Goal: Task Accomplishment & Management: Manage account settings

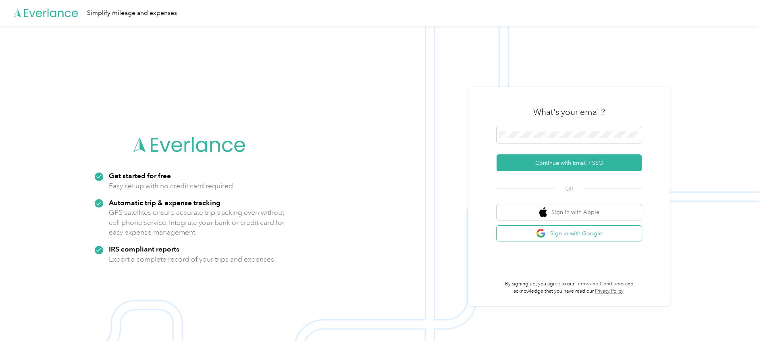
click at [598, 240] on button "Sign in with Google" at bounding box center [569, 234] width 145 height 16
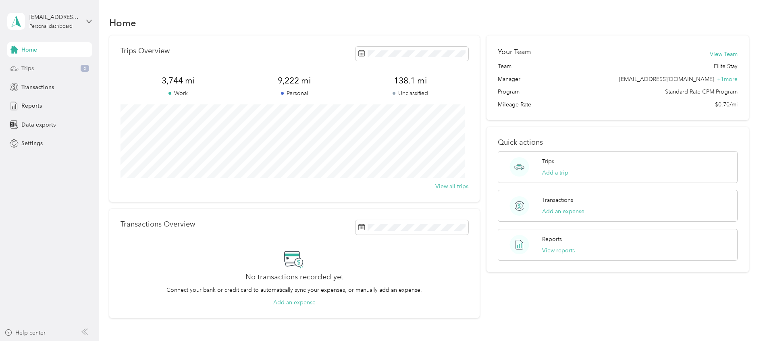
click at [16, 70] on icon at bounding box center [14, 68] width 9 height 9
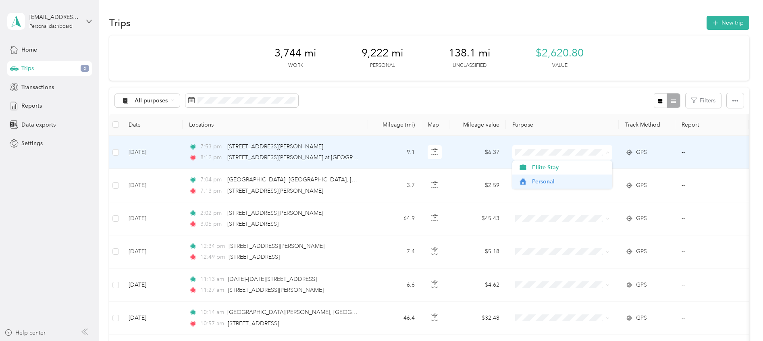
click at [565, 179] on span "Personal" at bounding box center [569, 181] width 75 height 8
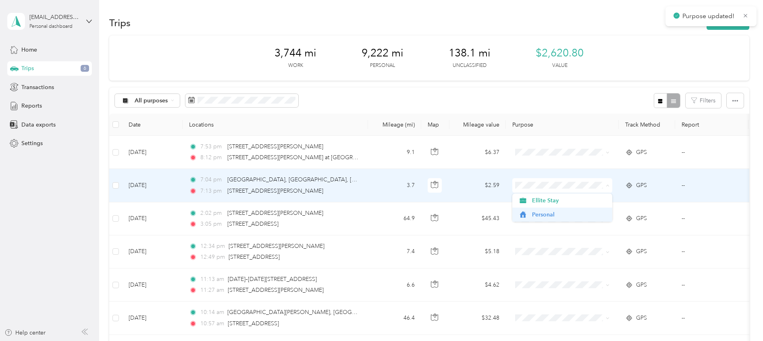
click at [553, 212] on span "Personal" at bounding box center [569, 214] width 75 height 8
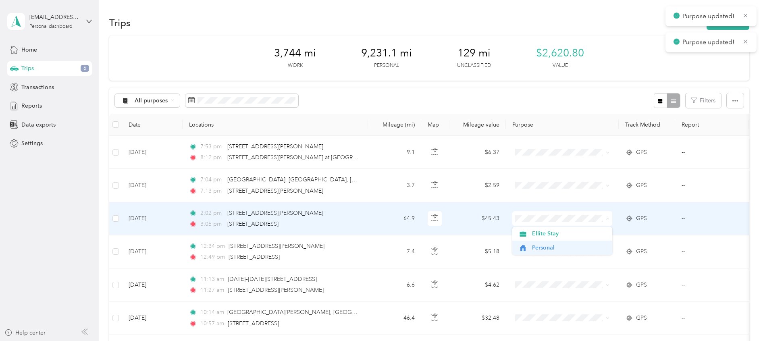
click at [556, 247] on span "Personal" at bounding box center [569, 247] width 75 height 8
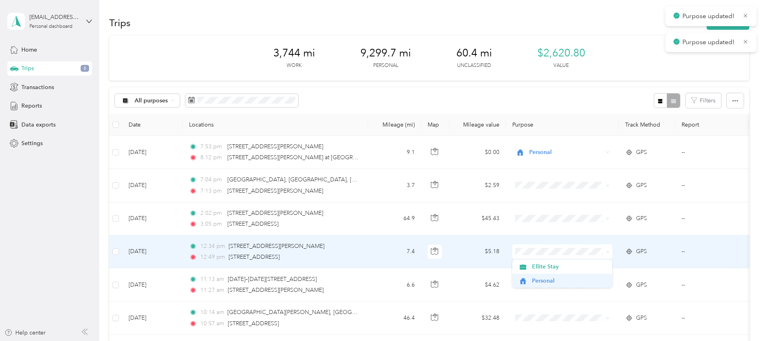
click at [552, 280] on span "Personal" at bounding box center [569, 281] width 75 height 8
click at [575, 282] on span "Personal" at bounding box center [569, 281] width 75 height 8
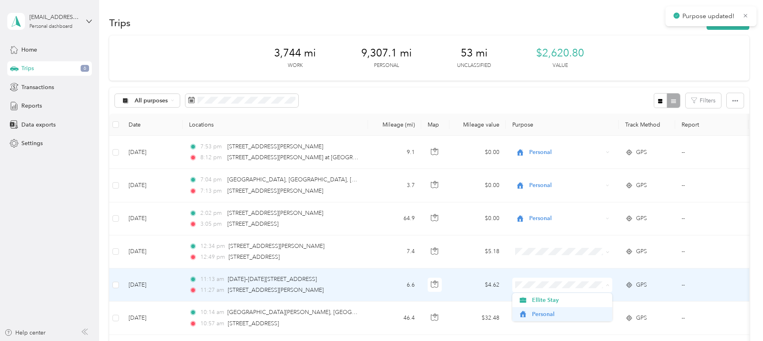
click at [580, 314] on span "Personal" at bounding box center [569, 314] width 75 height 8
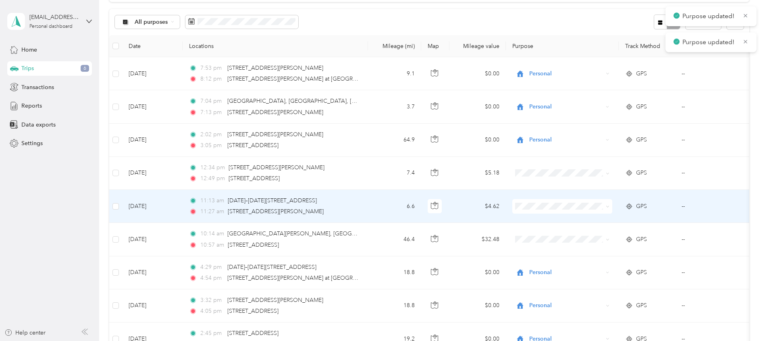
scroll to position [79, 0]
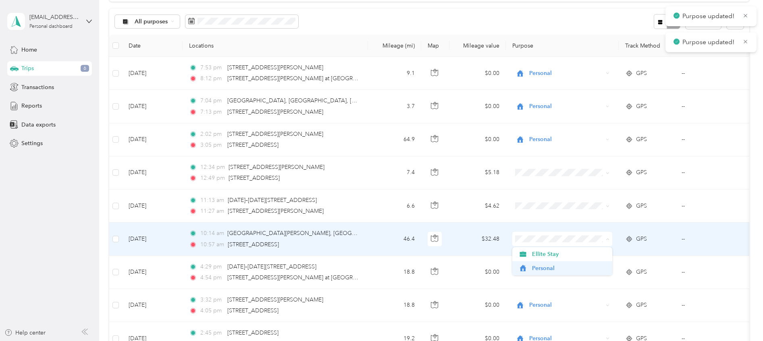
click at [595, 269] on span "Personal" at bounding box center [569, 268] width 75 height 8
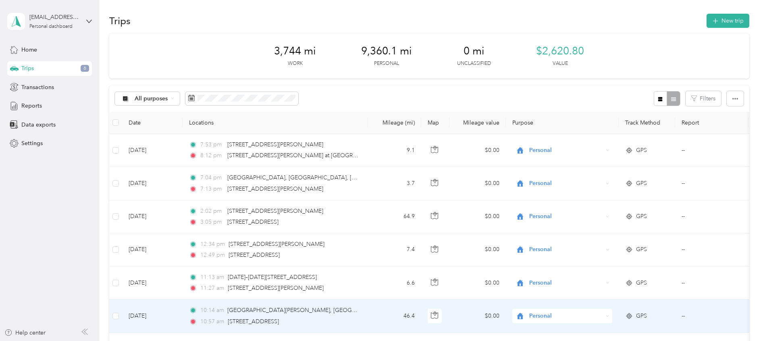
scroll to position [0, 0]
click at [56, 86] on div "Transactions" at bounding box center [49, 87] width 85 height 15
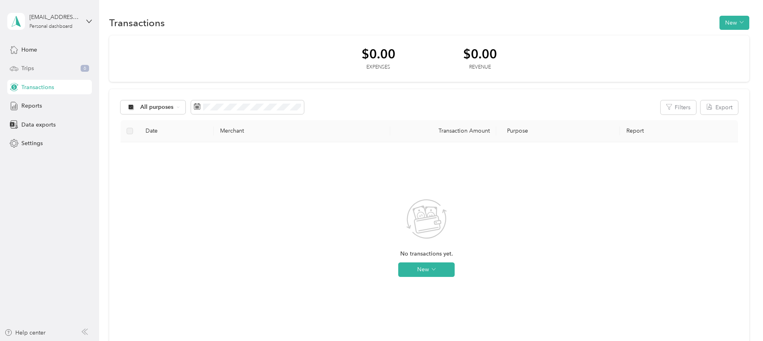
click at [72, 62] on div "Trips 6" at bounding box center [49, 68] width 85 height 15
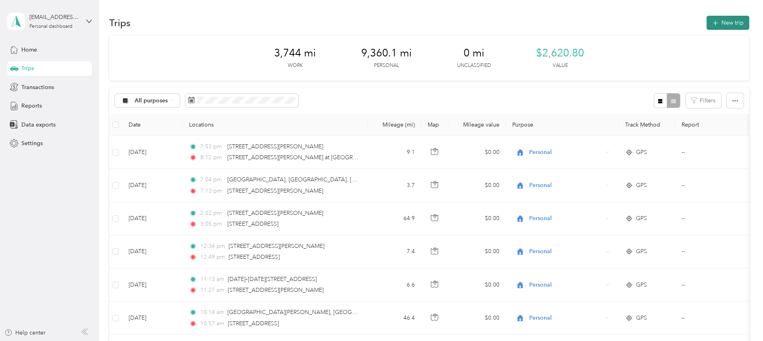
click at [727, 24] on button "New trip" at bounding box center [728, 23] width 43 height 14
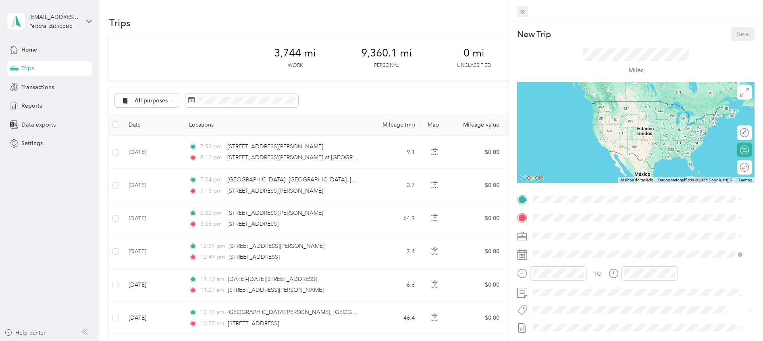
click at [523, 12] on icon at bounding box center [523, 12] width 4 height 4
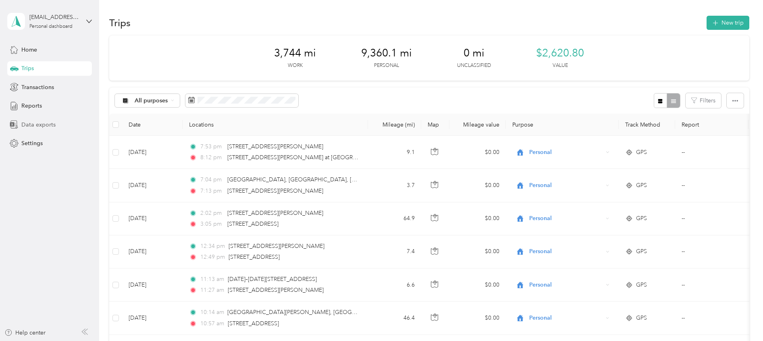
click at [58, 121] on div "Data exports" at bounding box center [49, 124] width 85 height 15
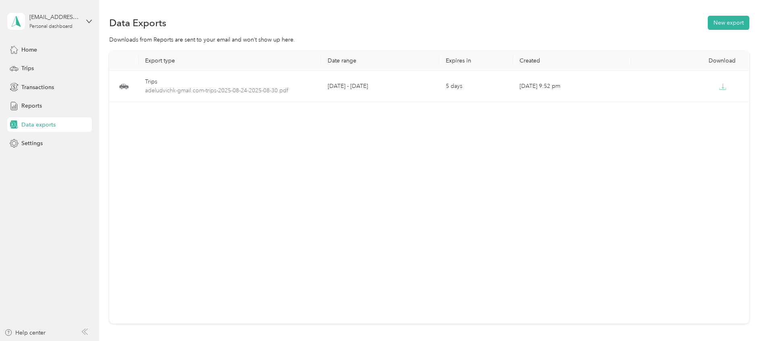
click at [421, 75] on td "[DATE] - [DATE]" at bounding box center [380, 86] width 118 height 31
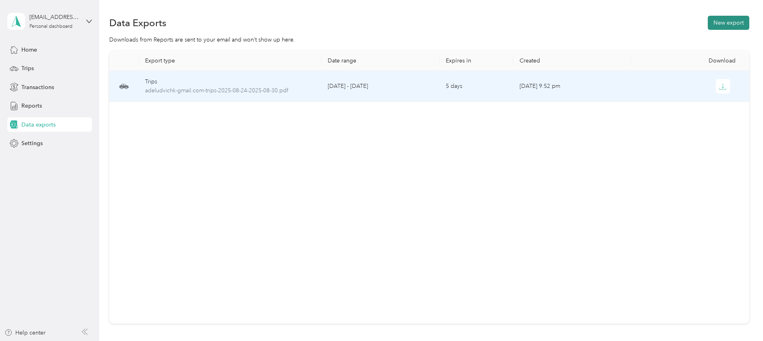
click at [727, 23] on button "New export" at bounding box center [729, 23] width 42 height 14
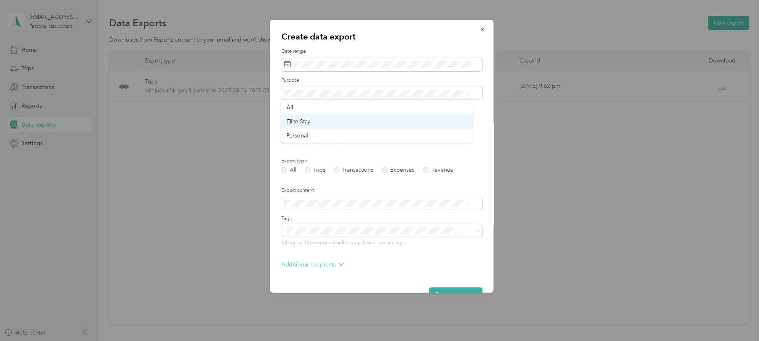
click at [354, 121] on div "Ellite Stay" at bounding box center [377, 121] width 181 height 8
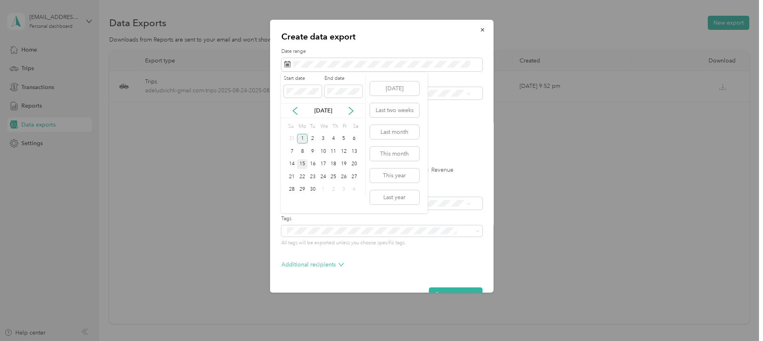
click at [302, 160] on div "15" at bounding box center [302, 164] width 10 height 10
click at [316, 189] on div "30" at bounding box center [313, 190] width 10 height 10
click at [297, 110] on icon at bounding box center [295, 111] width 8 height 8
click at [295, 112] on icon at bounding box center [295, 110] width 4 height 7
click at [316, 166] on div "15" at bounding box center [313, 164] width 10 height 10
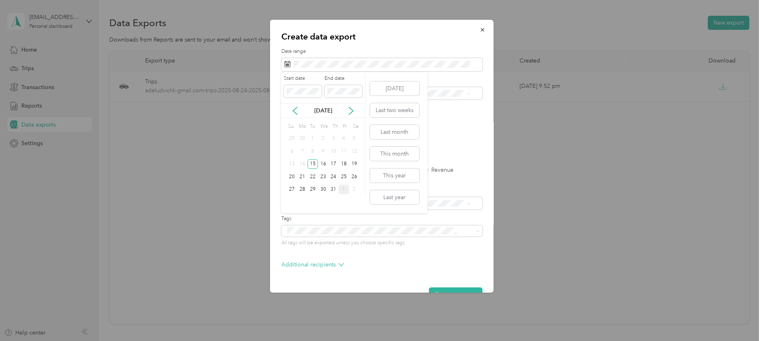
click at [343, 187] on div "1" at bounding box center [344, 190] width 10 height 10
click at [293, 204] on div "31" at bounding box center [292, 202] width 10 height 10
click at [294, 207] on div "31" at bounding box center [292, 202] width 10 height 10
click at [354, 164] on div "16" at bounding box center [354, 164] width 10 height 10
click at [295, 110] on icon at bounding box center [295, 111] width 8 height 8
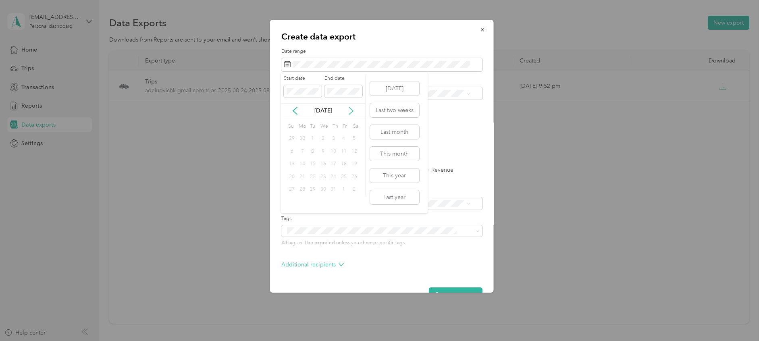
click at [351, 111] on icon at bounding box center [351, 111] width 8 height 8
click at [330, 185] on div "28" at bounding box center [333, 190] width 10 height 10
click at [343, 162] on div "15" at bounding box center [344, 164] width 10 height 10
click at [293, 202] on div "31" at bounding box center [292, 202] width 10 height 10
click at [344, 139] on label "PDF" at bounding box center [348, 141] width 19 height 6
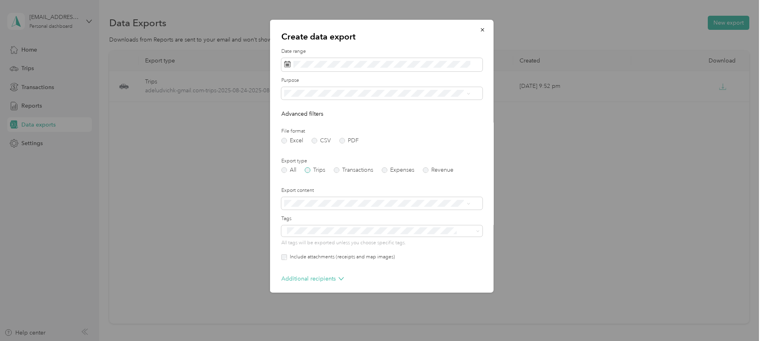
click at [316, 170] on label "Trips" at bounding box center [314, 170] width 21 height 6
click at [292, 171] on label "All" at bounding box center [288, 170] width 15 height 6
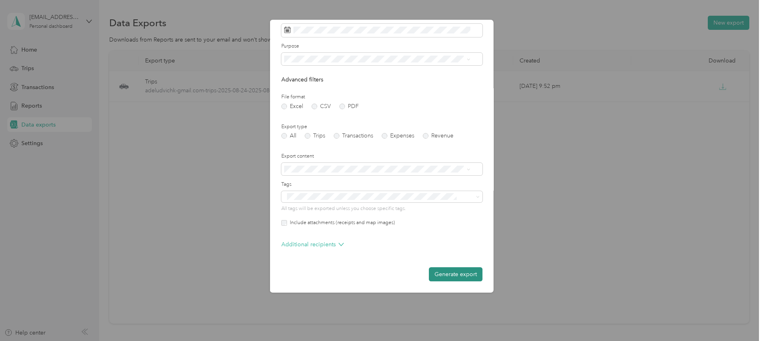
click at [444, 274] on button "Generate export" at bounding box center [456, 274] width 54 height 14
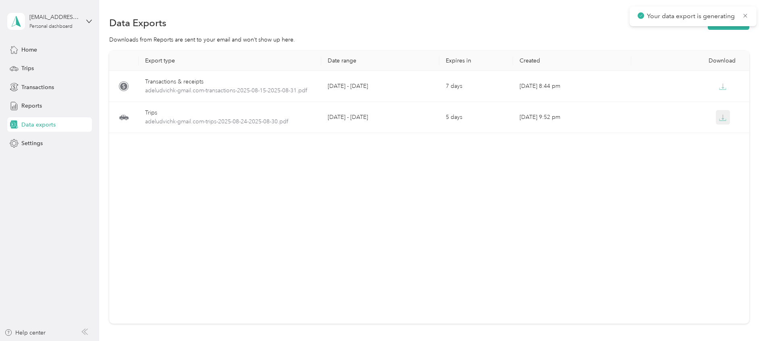
click at [719, 117] on icon "button" at bounding box center [722, 117] width 7 height 7
click at [550, 179] on div "Export type Date range Expires in Created Download Transactions & receipts adel…" at bounding box center [429, 187] width 640 height 273
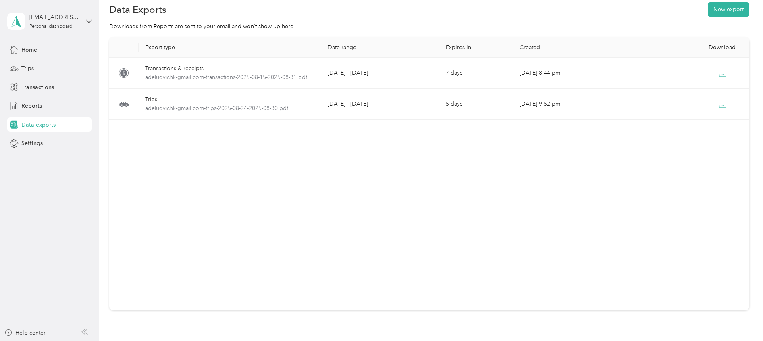
scroll to position [0, 0]
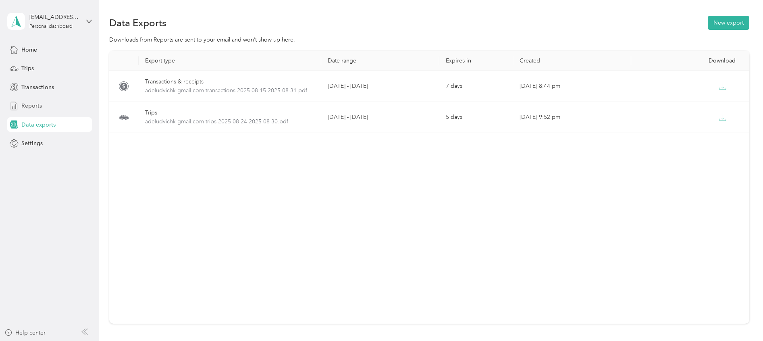
click at [16, 106] on line at bounding box center [16, 106] width 0 height 4
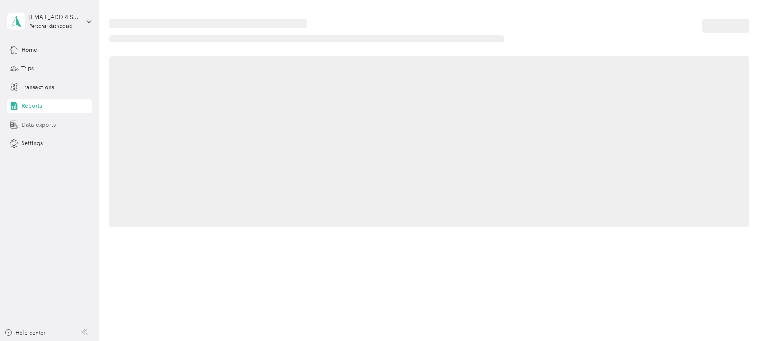
click at [18, 125] on icon at bounding box center [14, 124] width 9 height 9
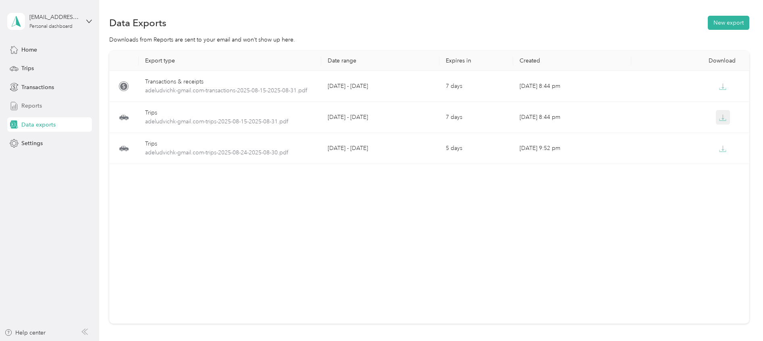
click at [719, 120] on icon "button" at bounding box center [722, 117] width 7 height 7
